Goal: Task Accomplishment & Management: Manage account settings

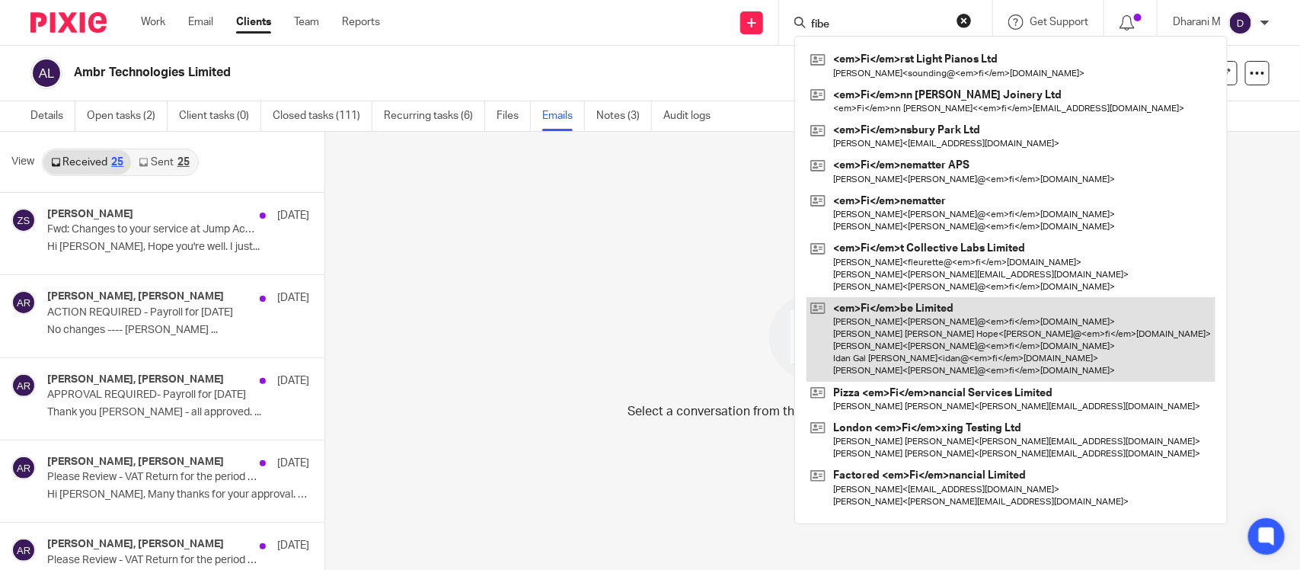
type input "fibe"
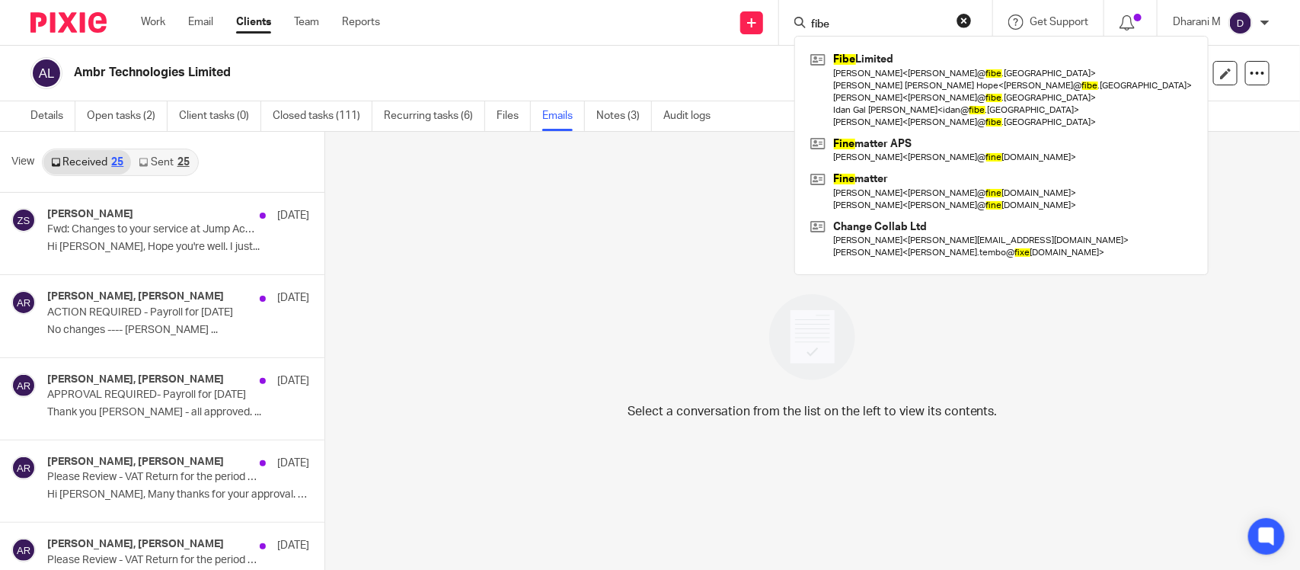
click at [892, 69] on link at bounding box center [1001, 90] width 390 height 85
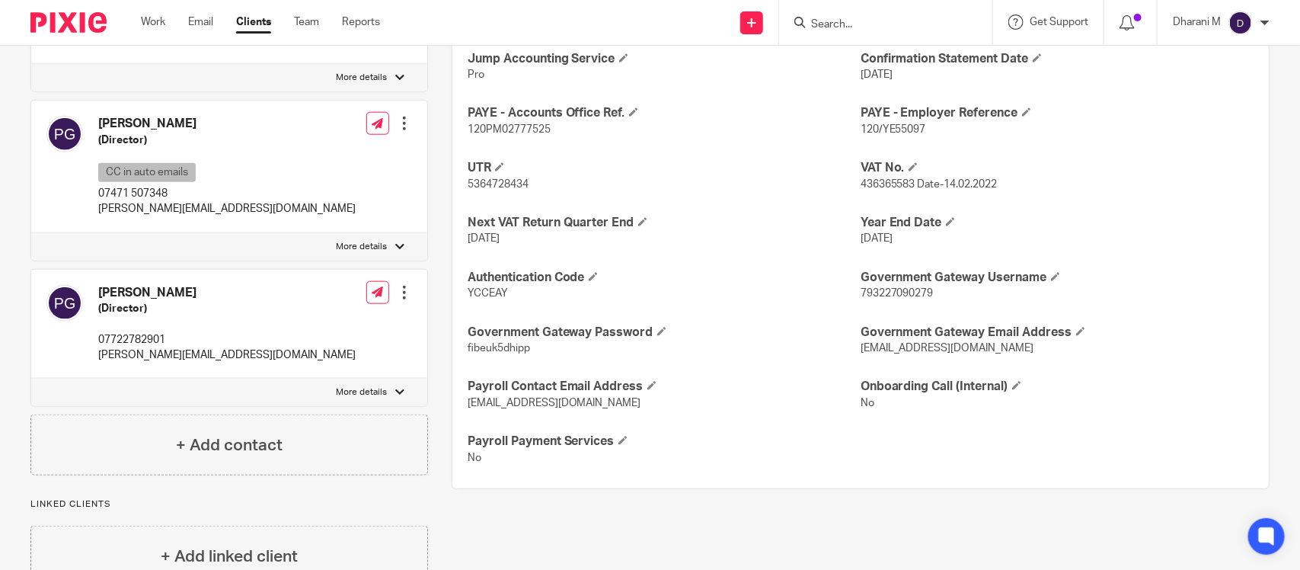
scroll to position [571, 0]
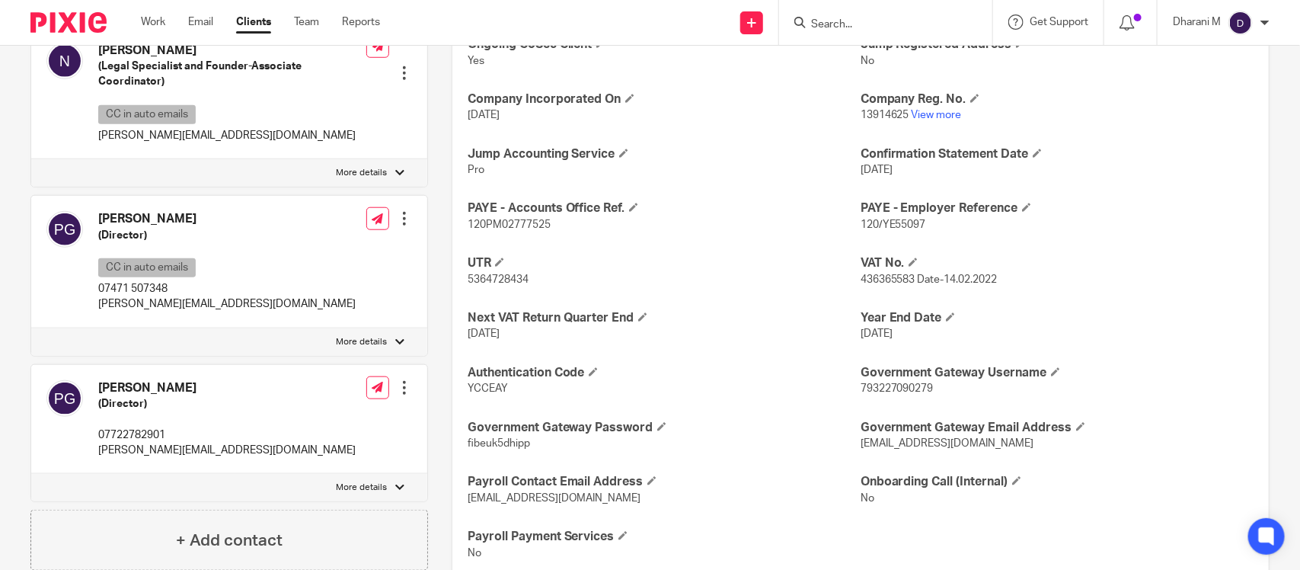
click at [400, 234] on div "Edit contact Create client from contact Export data Make primary CC in auto ema…" at bounding box center [404, 218] width 15 height 30
click at [402, 226] on div at bounding box center [404, 218] width 15 height 15
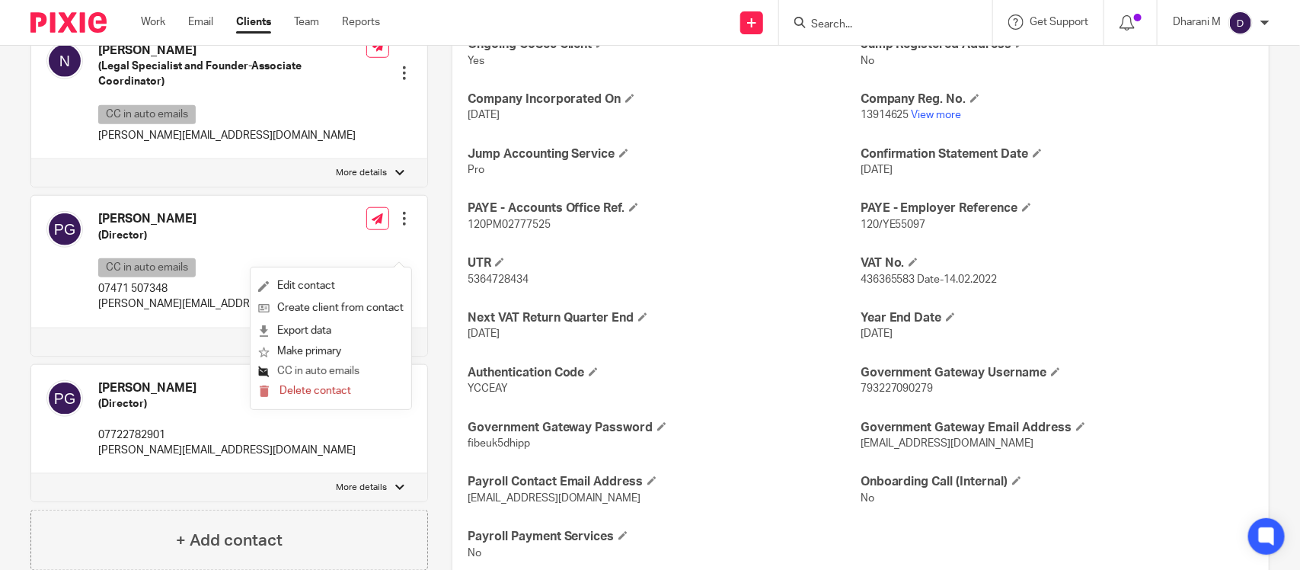
click at [326, 370] on button "CC in auto emails" at bounding box center [308, 372] width 101 height 20
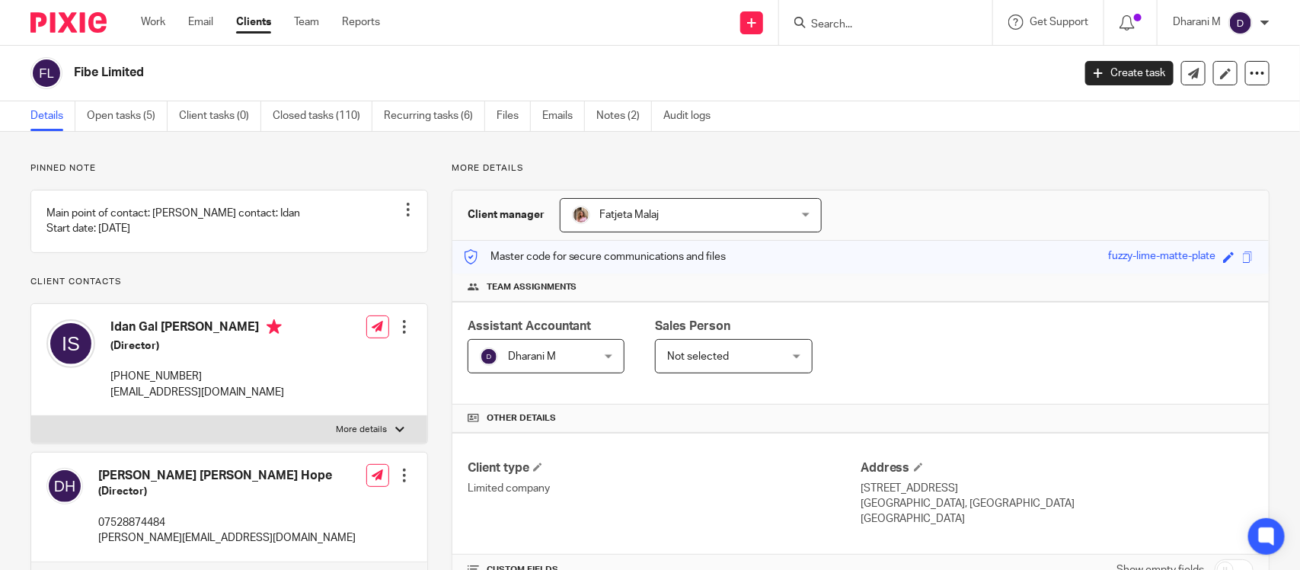
scroll to position [571, 0]
